Goal: Find specific page/section: Find specific page/section

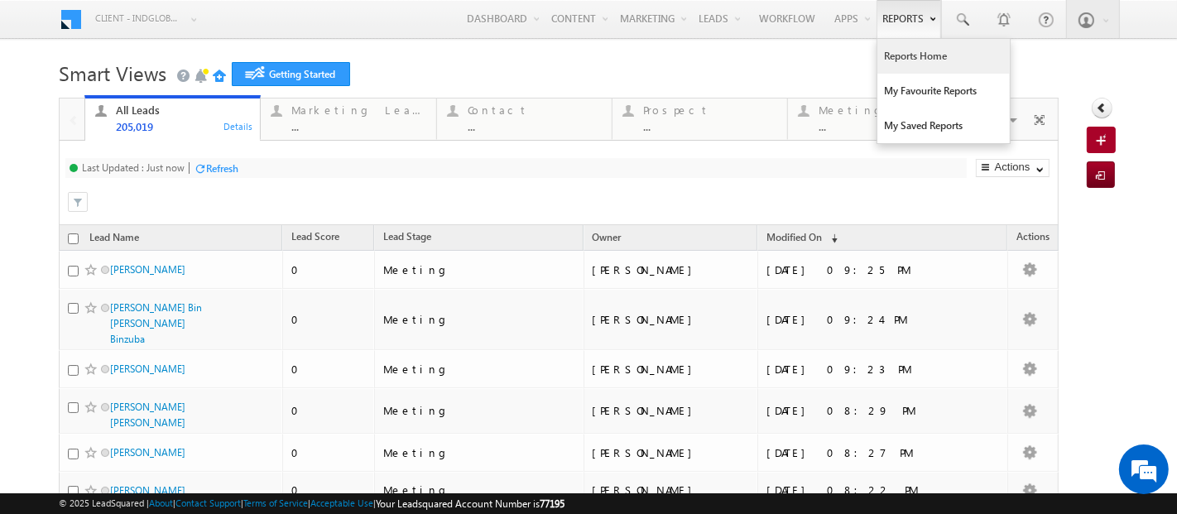
click at [890, 65] on link "Reports Home" at bounding box center [943, 56] width 132 height 35
